Goal: Task Accomplishment & Management: Manage account settings

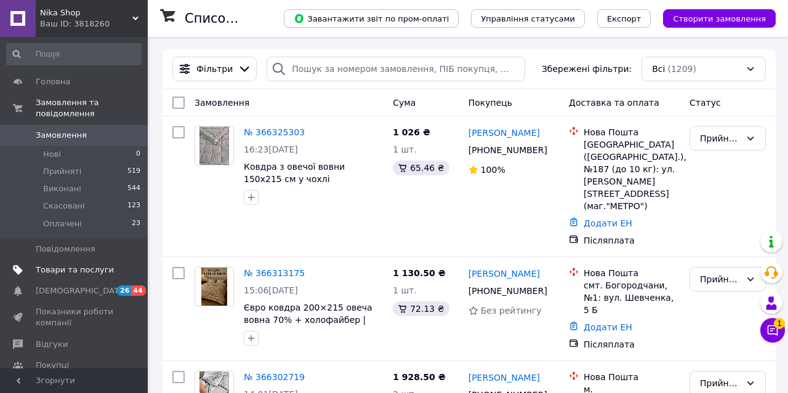
click at [65, 265] on span "Товари та послуги" at bounding box center [75, 270] width 78 height 11
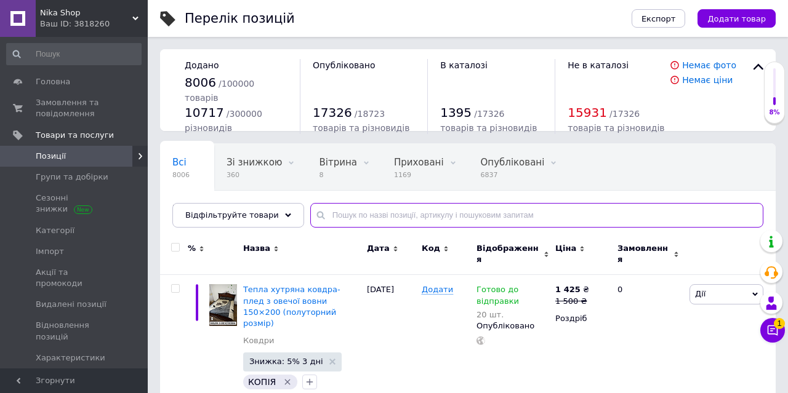
click at [408, 209] on input "text" at bounding box center [536, 215] width 453 height 25
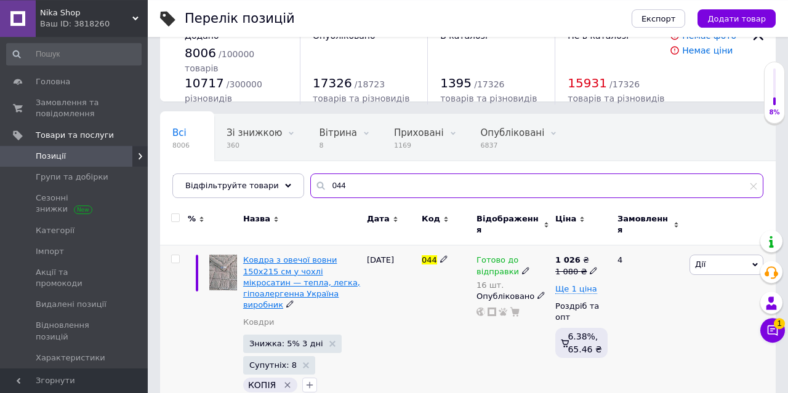
scroll to position [37, 0]
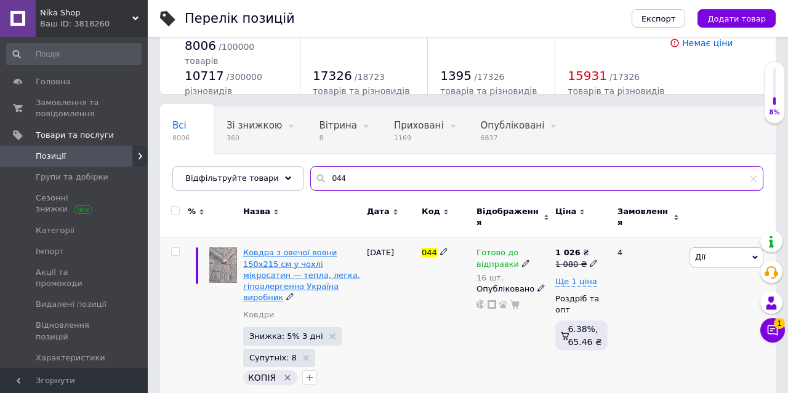
type input "044"
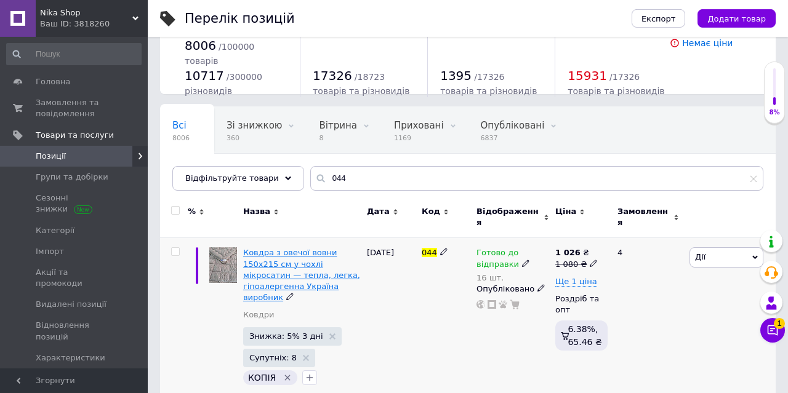
click at [319, 258] on span "Ковдра з овечої вовни 150x215 см у чохлі мікросатин — тепла, легка, гіпоалерген…" at bounding box center [301, 275] width 117 height 54
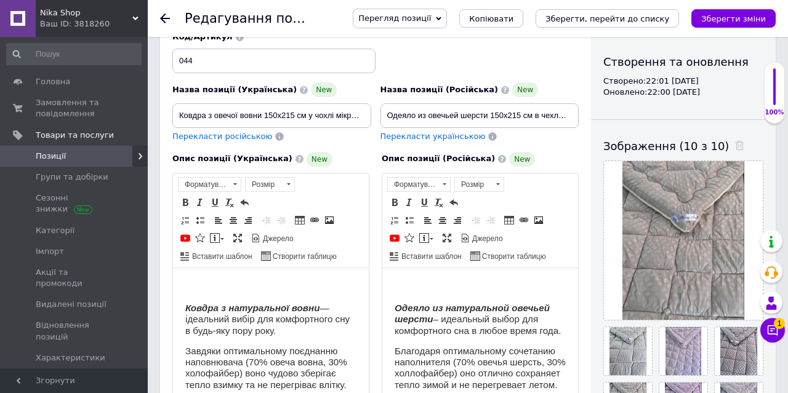
scroll to position [122, 0]
drag, startPoint x: 385, startPoint y: 100, endPoint x: 620, endPoint y: 97, distance: 234.4
click at [620, 97] on div "Основна інформація При збереженні товару порожні поля перекладуться автоматично…" at bounding box center [467, 377] width 615 height 900
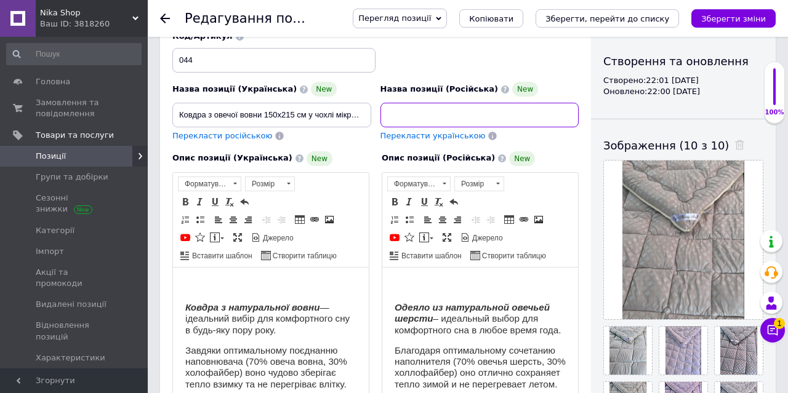
scroll to position [0, 261]
drag, startPoint x: 577, startPoint y: 105, endPoint x: 567, endPoint y: 110, distance: 10.5
click at [567, 110] on input "Одеяло из овечьей шерсти 150x215 см в чехле микросатин – теплое, легкое, гипоал…" at bounding box center [479, 115] width 199 height 25
click at [573, 103] on input "Одеяло из овечьей шерсти 150x215 см в чехле микросатин – теплое, легкое, гипоал…" at bounding box center [479, 115] width 199 height 25
drag, startPoint x: 573, startPoint y: 100, endPoint x: 386, endPoint y: 100, distance: 187.1
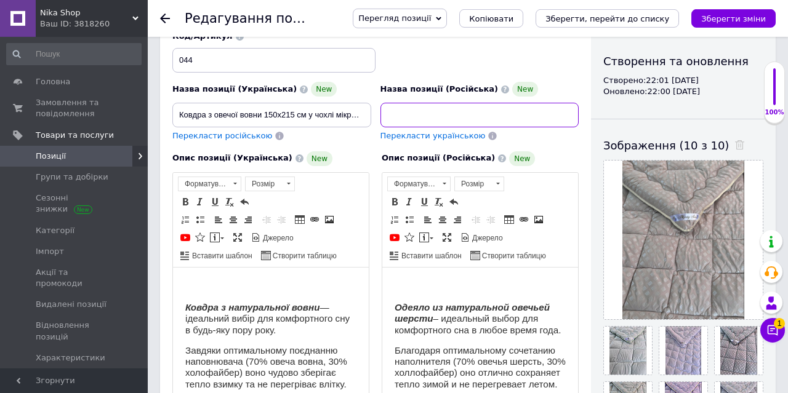
click at [386, 103] on input "Одеяло из овечьей шерсти 150x215 см в чехле микросатин – теплое, легкое, гипоал…" at bounding box center [479, 115] width 199 height 25
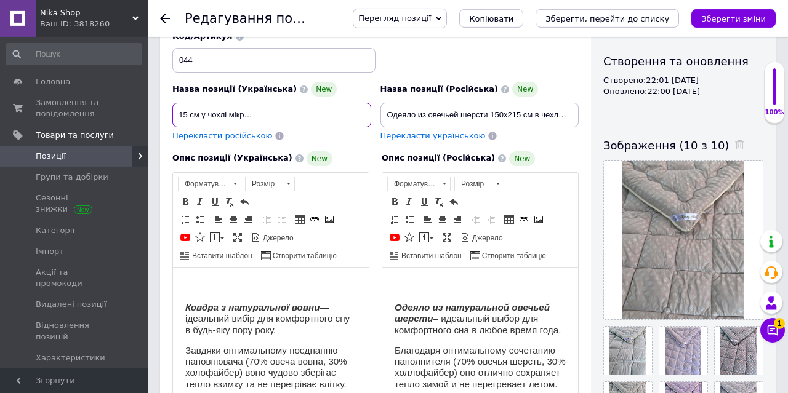
scroll to position [0, 195]
drag, startPoint x: 180, startPoint y: 104, endPoint x: 412, endPoint y: 102, distance: 232.0
click at [371, 103] on input "Ковдра з овечої вовни 150x215 см у чохлі мікросатин — тепла, легка, гіпоалерген…" at bounding box center [271, 115] width 199 height 25
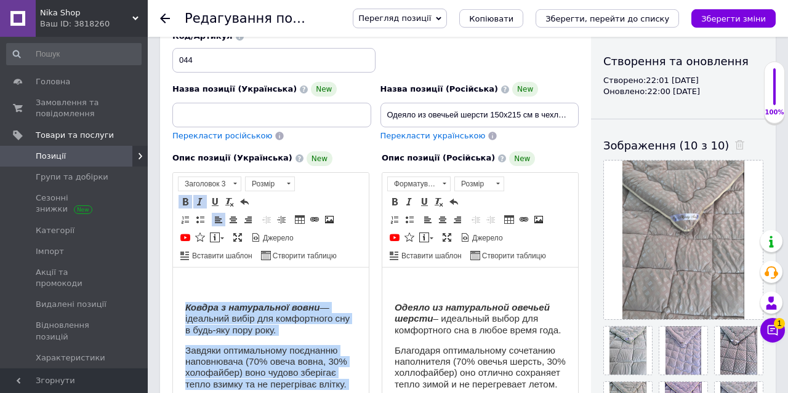
scroll to position [135, 0]
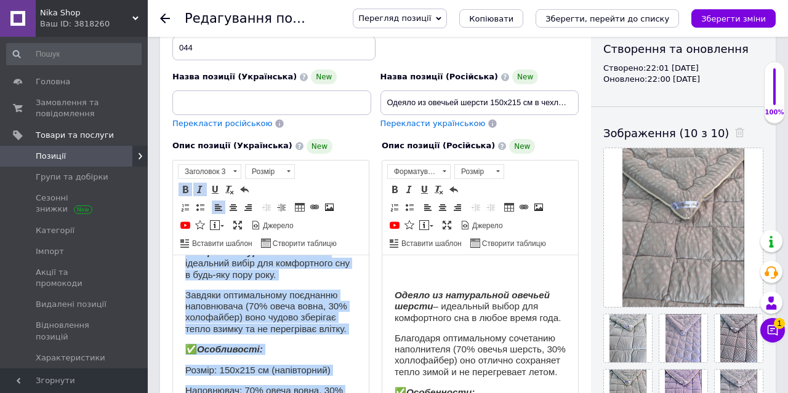
drag, startPoint x: 185, startPoint y: 292, endPoint x: 346, endPoint y: 409, distance: 198.8
click at [346, 365] on html "Ковдра з натуральної вовни — ідеальний вибір для комфортного сну в будь-яку пор…" at bounding box center [271, 289] width 196 height 154
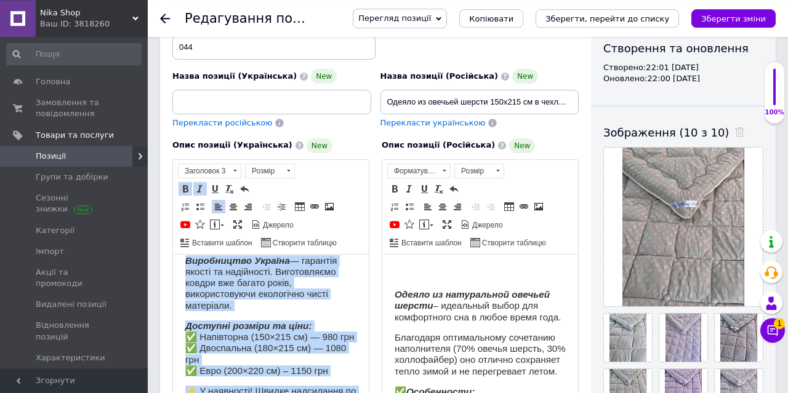
scroll to position [464, 0]
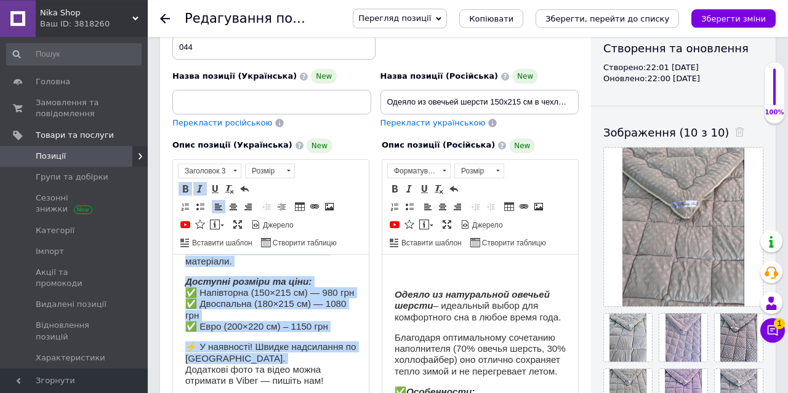
copy body "Loremi d sitametcons adipi — elitseddo eiusm tem incididuntu lab e dolo-mag ali…"
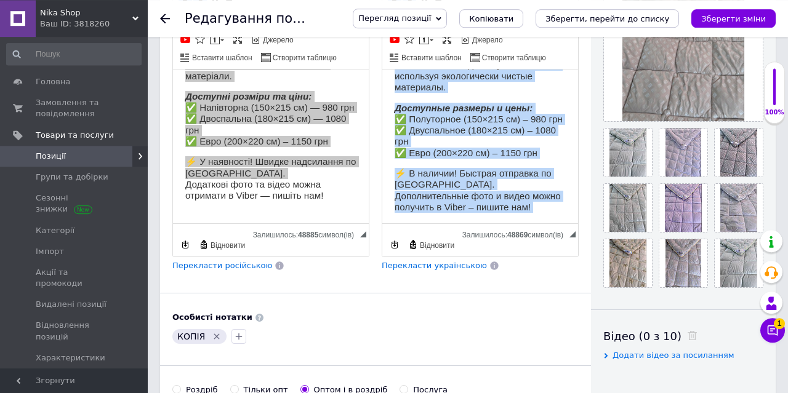
scroll to position [337, 0]
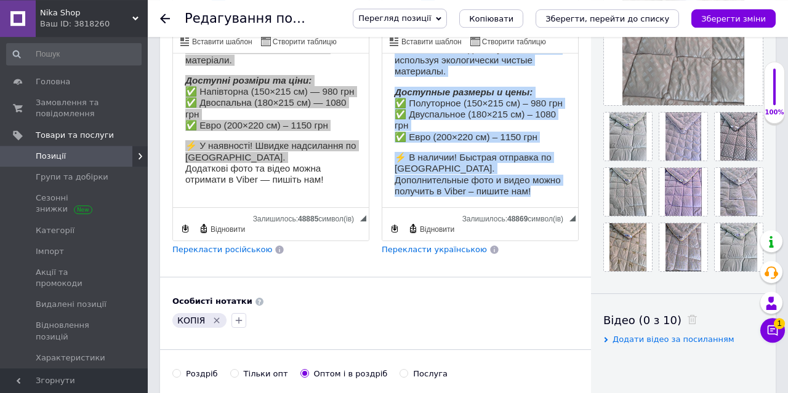
drag, startPoint x: 394, startPoint y: 94, endPoint x: 537, endPoint y: 185, distance: 169.0
copy body "Loremi do sitametcons adipisc elitse – doeiusmod tempo inc utlaboreetd mag a en…"
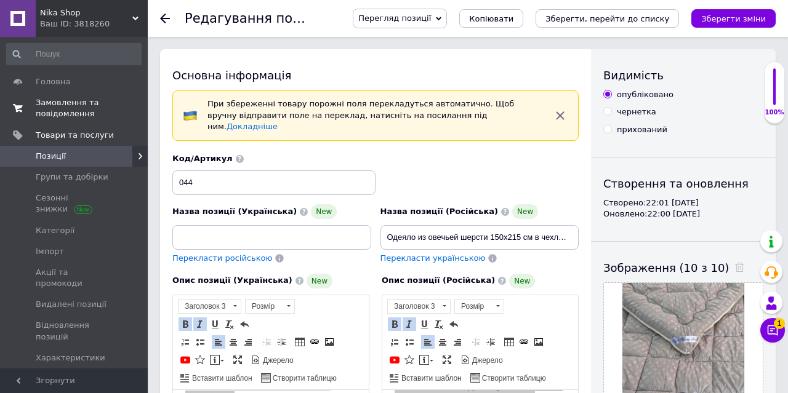
click at [55, 108] on span "Замовлення та повідомлення" at bounding box center [75, 108] width 78 height 22
